Goal: Book appointment/travel/reservation

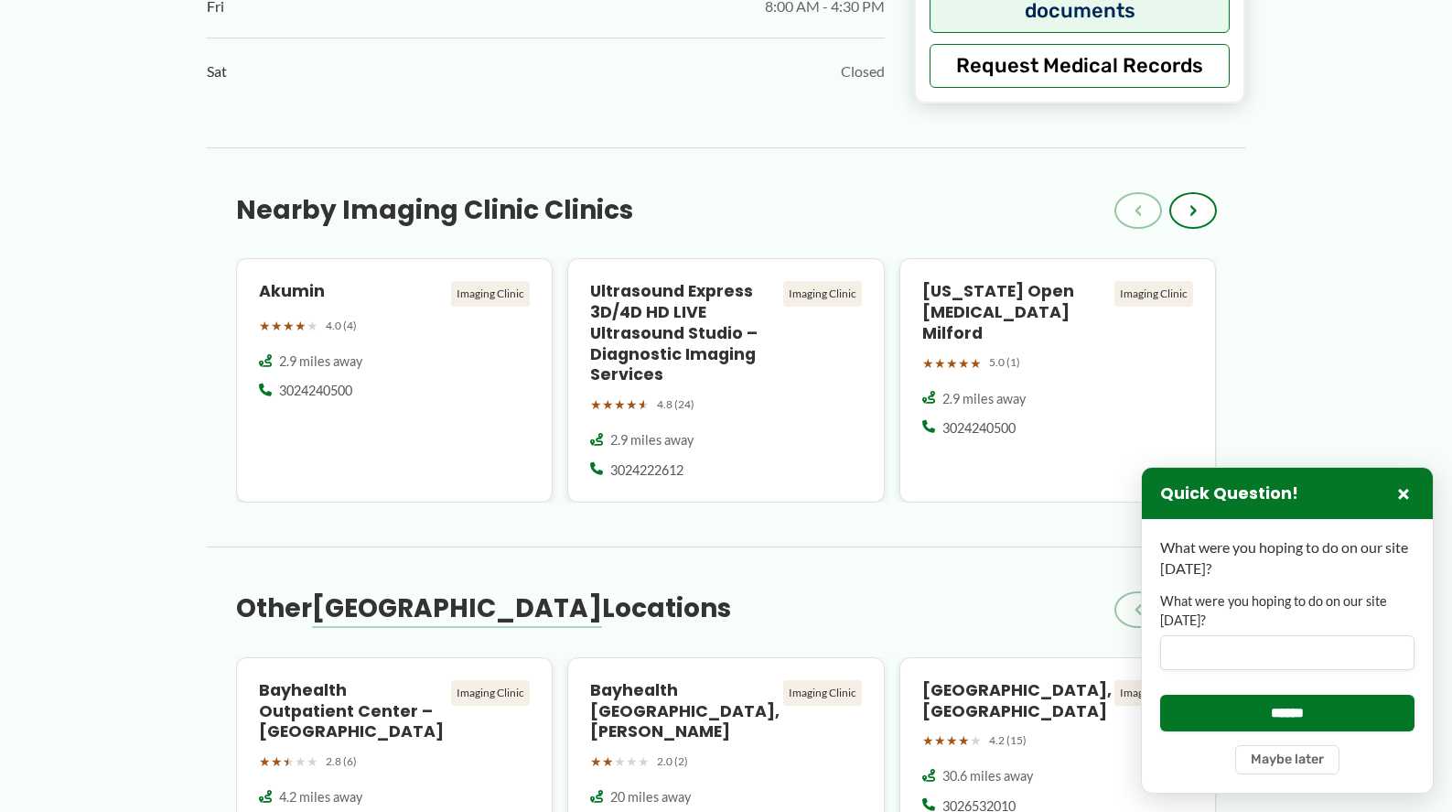
scroll to position [1464, 0]
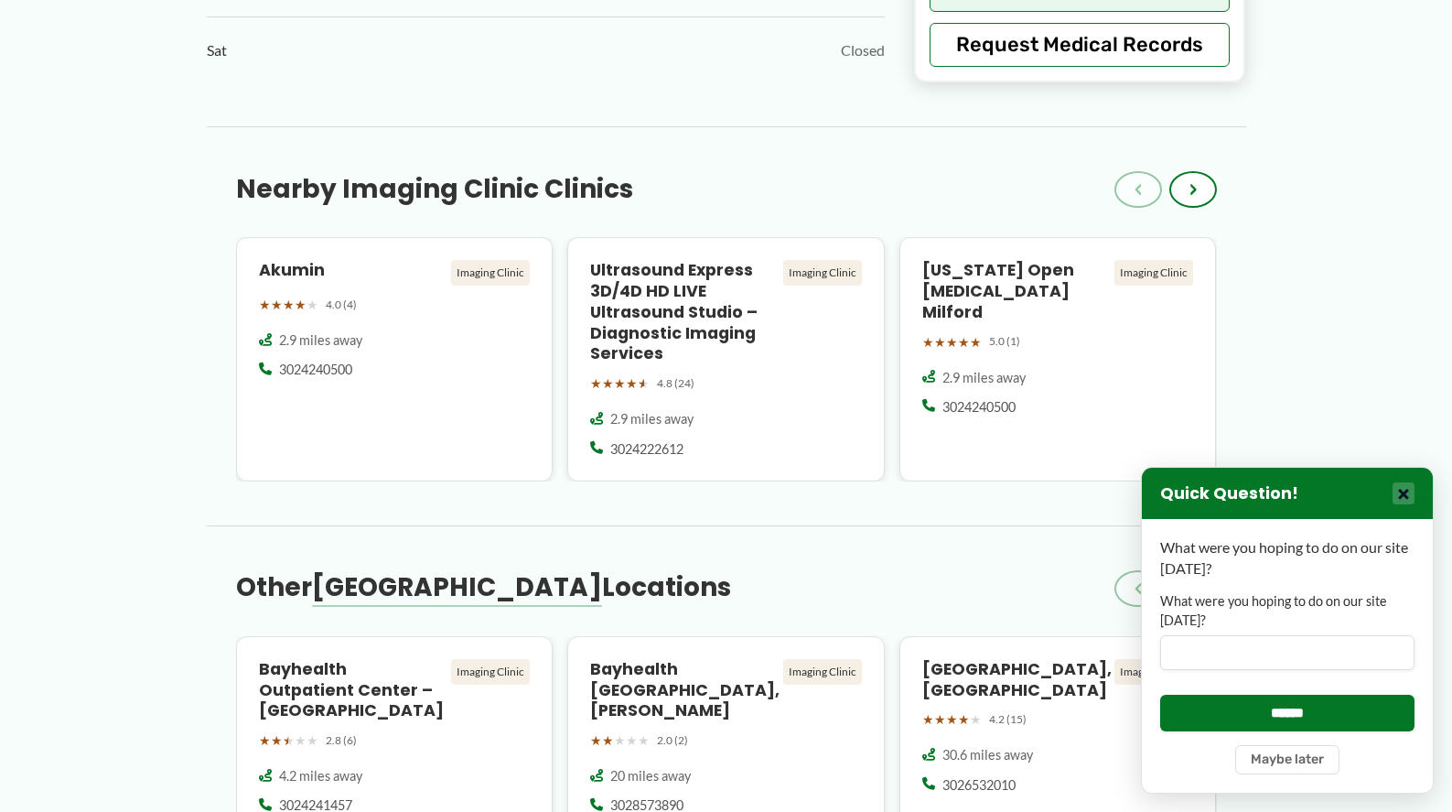
click at [1405, 488] on button "×" at bounding box center [1404, 493] width 22 height 22
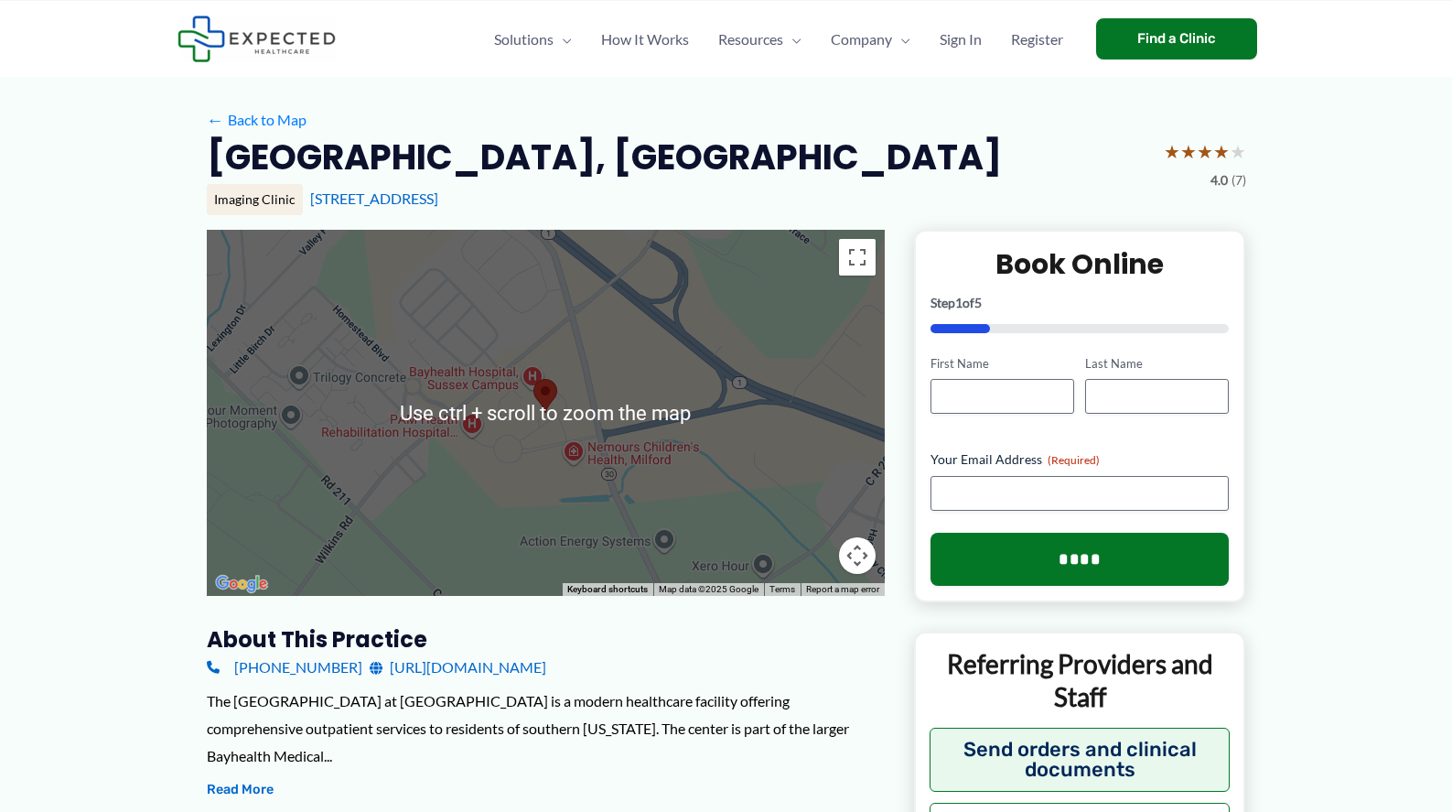
scroll to position [0, 0]
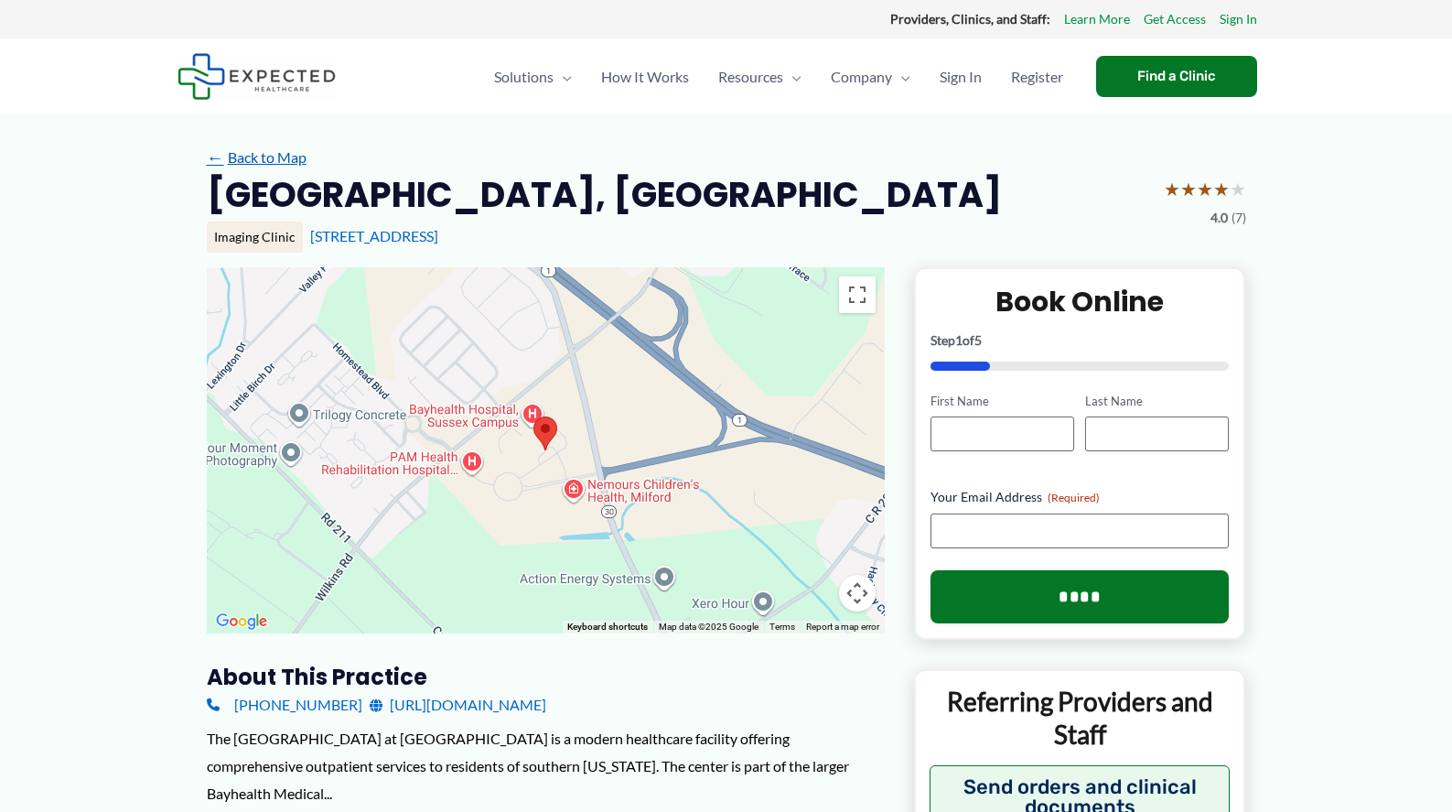
click at [265, 161] on link "← Back to Map" at bounding box center [257, 157] width 100 height 27
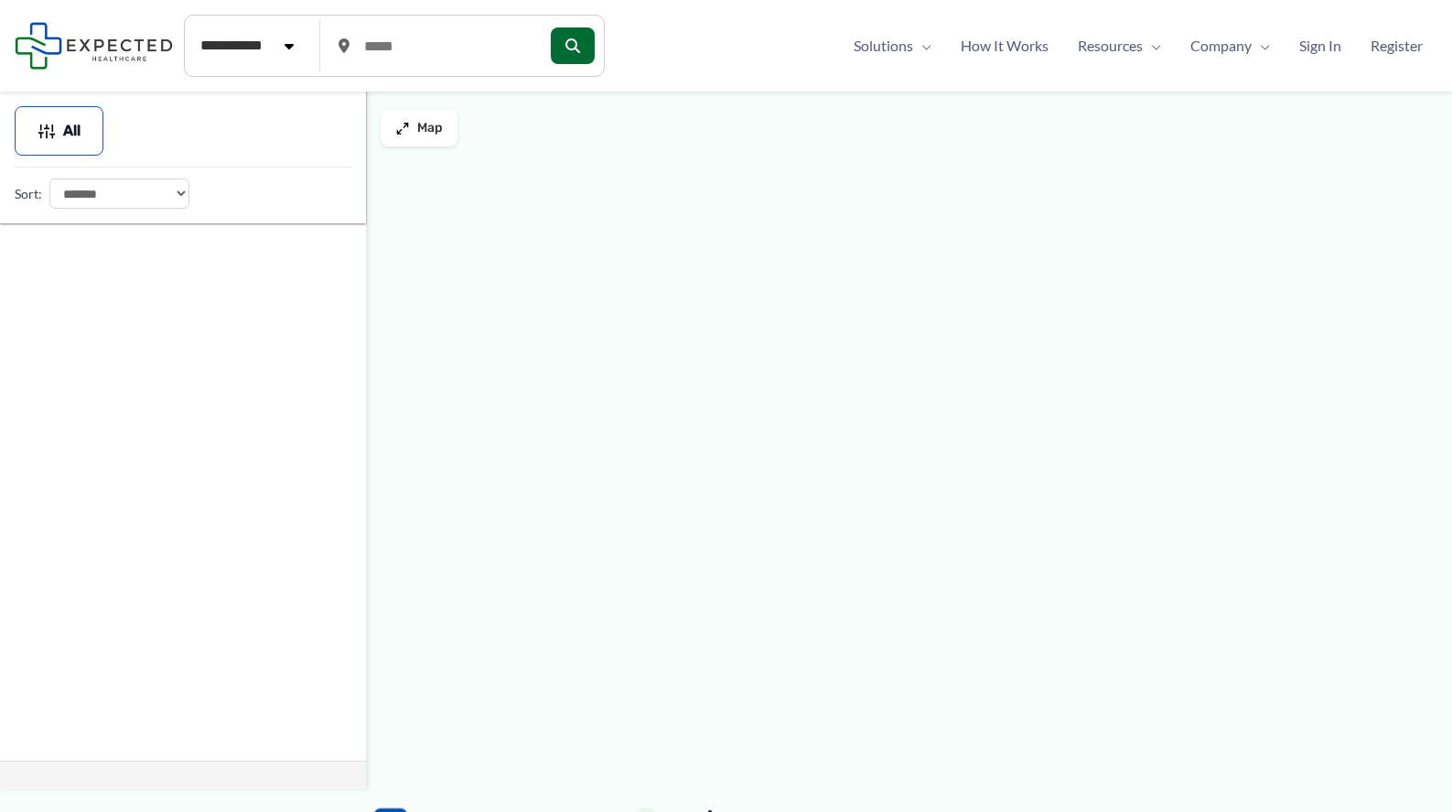
type input "*****"
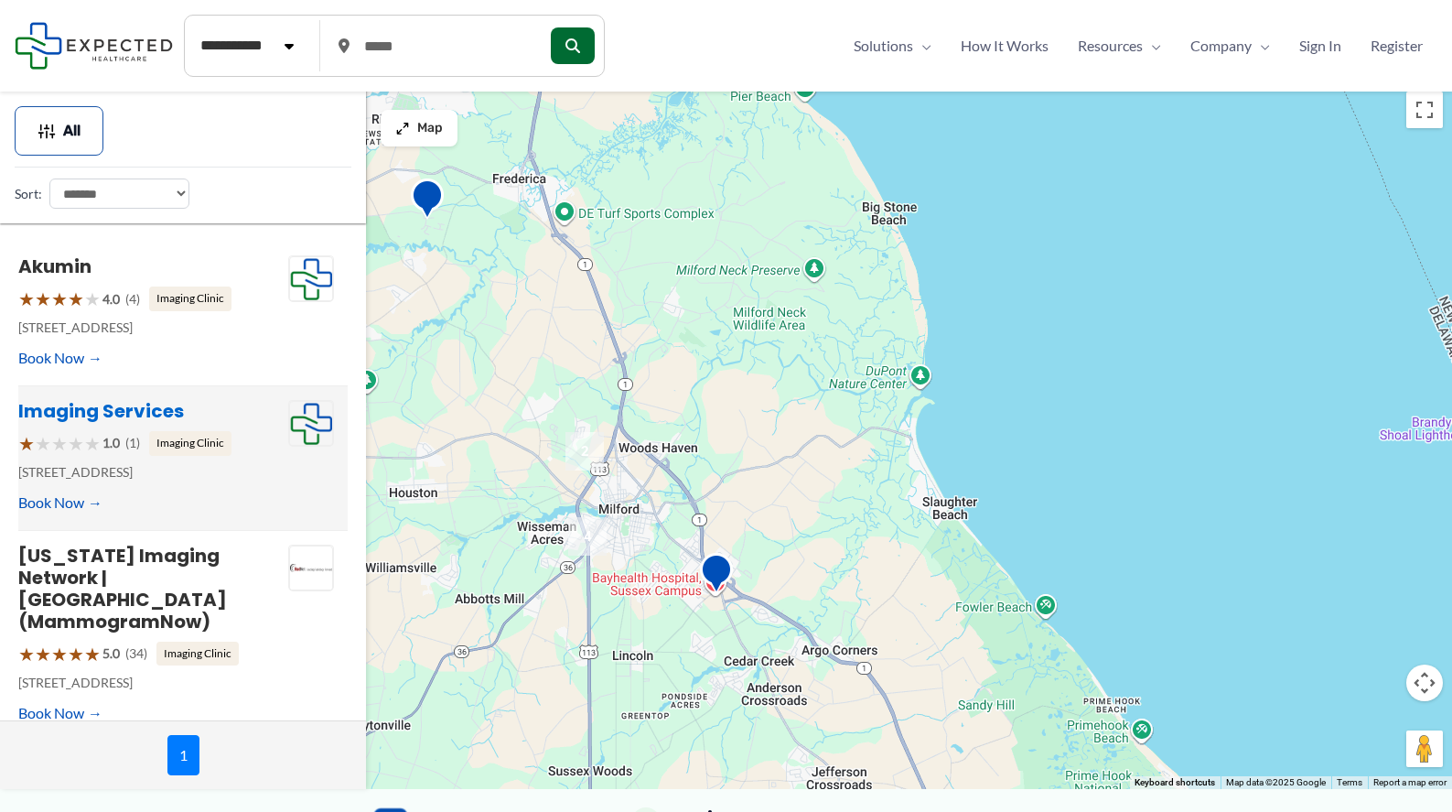
click at [115, 404] on link "Imaging Services" at bounding box center [101, 411] width 166 height 26
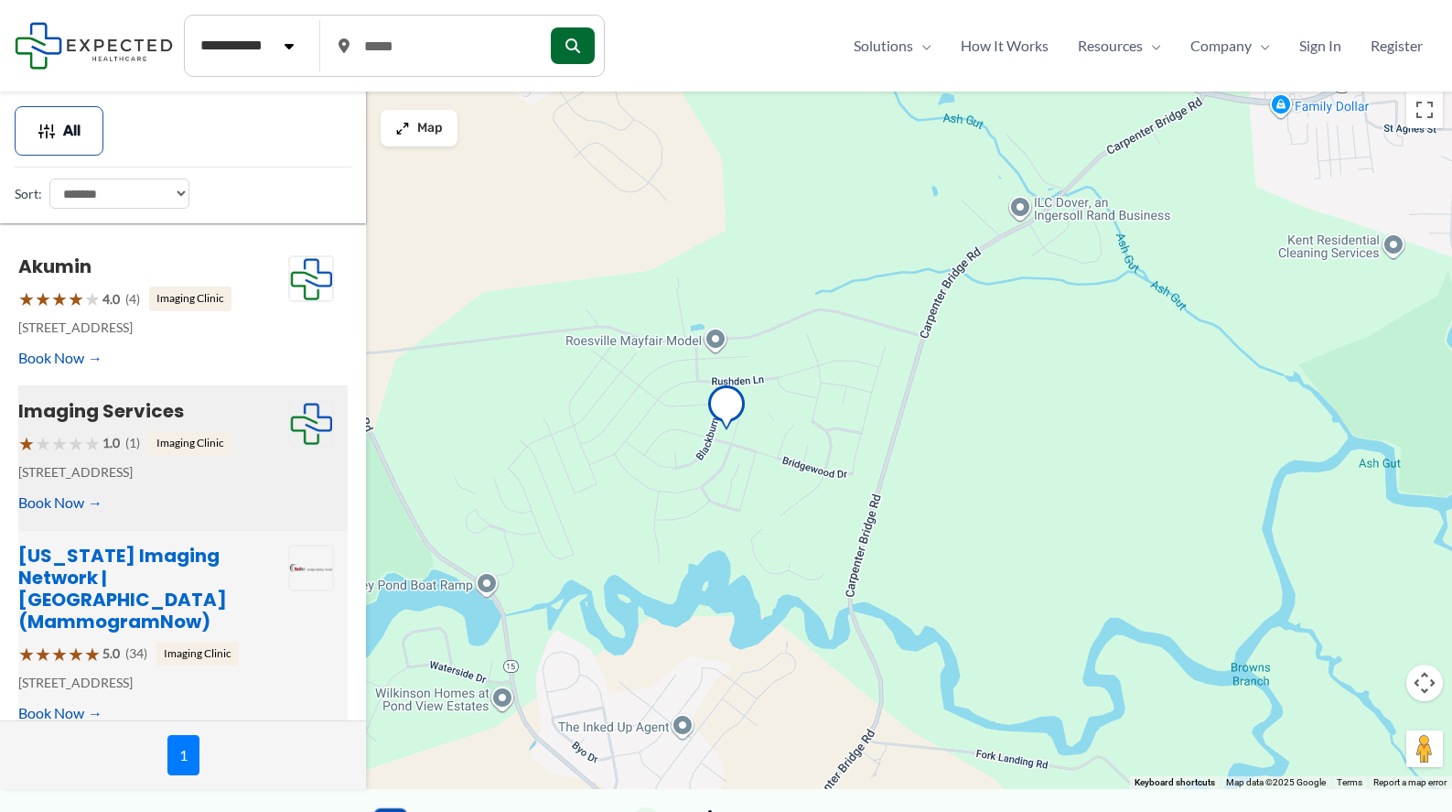
click at [166, 576] on link "[US_STATE] Imaging Network | [GEOGRAPHIC_DATA] (MammogramNow)" at bounding box center [122, 589] width 209 height 92
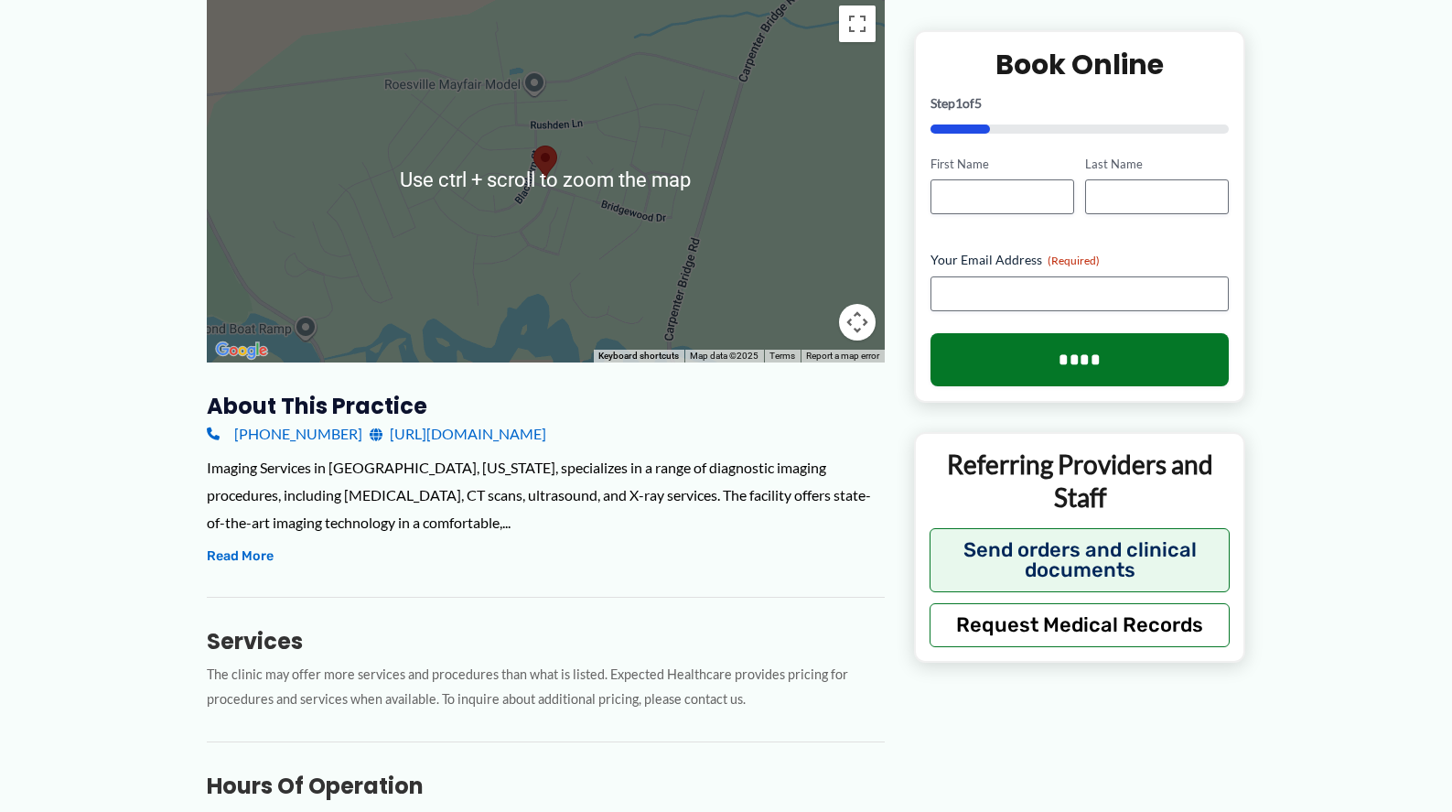
scroll to position [275, 0]
